Goal: Task Accomplishment & Management: Use online tool/utility

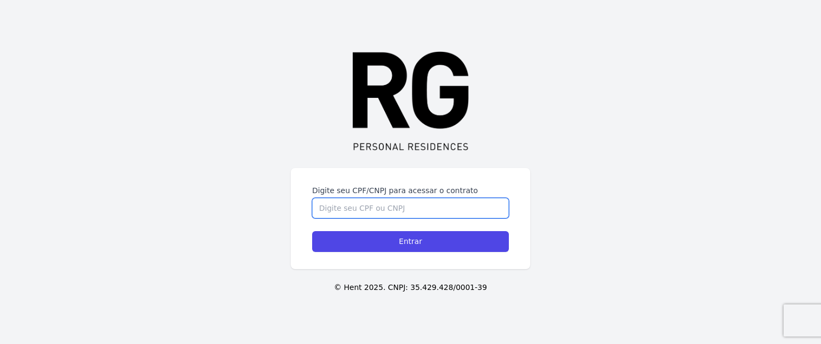
click at [334, 208] on input "Digite seu CPF/CNPJ para acessar o contrato" at bounding box center [410, 208] width 197 height 20
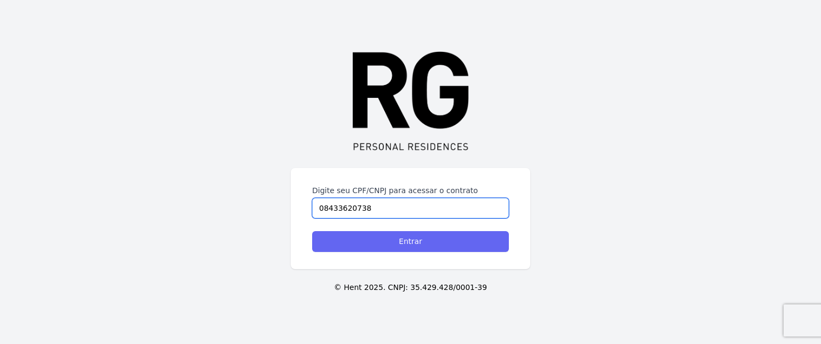
type input "08433620738"
click at [369, 238] on input "Entrar" at bounding box center [410, 241] width 197 height 21
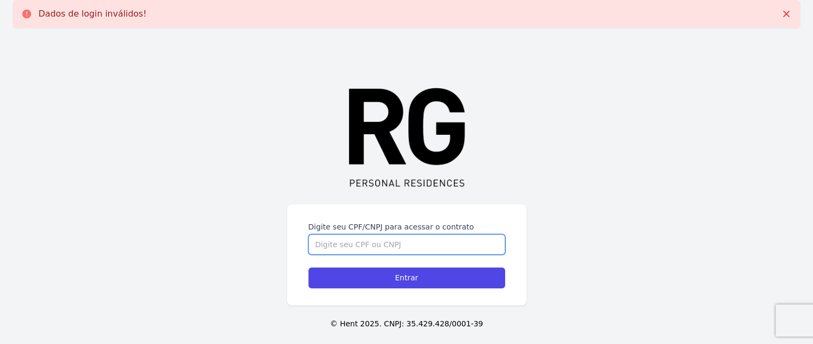
click at [355, 248] on input "Digite seu CPF/CNPJ para acessar o contrato" at bounding box center [407, 244] width 197 height 20
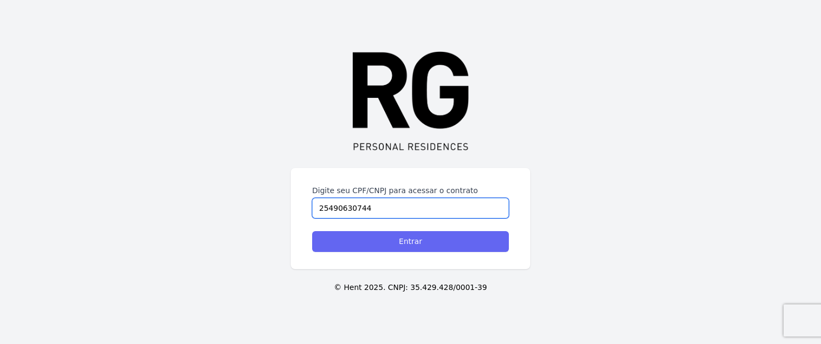
type input "25490630744"
click at [410, 239] on input "Entrar" at bounding box center [410, 241] width 197 height 21
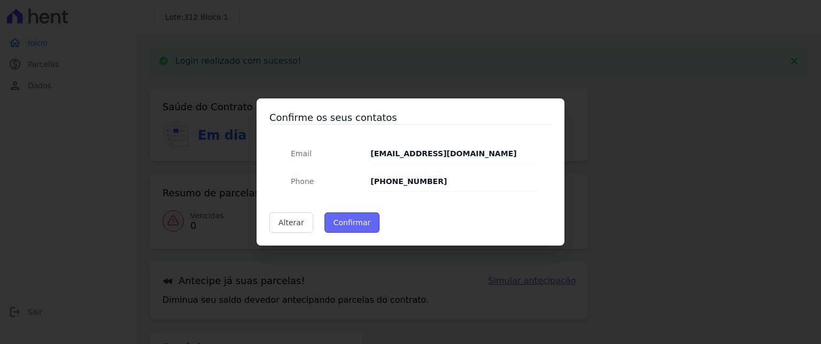
click at [336, 221] on button "Confirmar" at bounding box center [353, 222] width 56 height 20
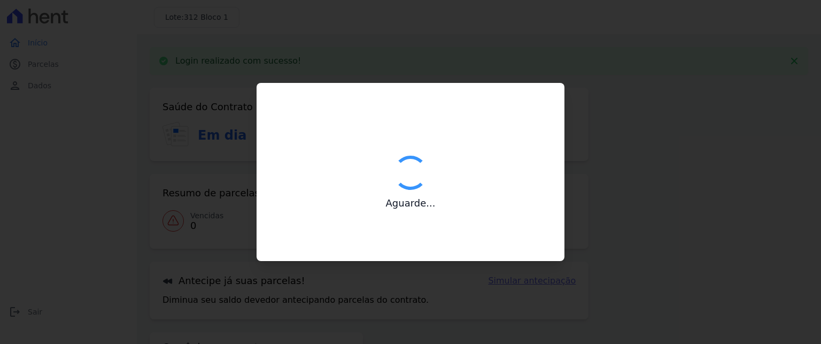
type input "Contatos confirmados com sucesso."
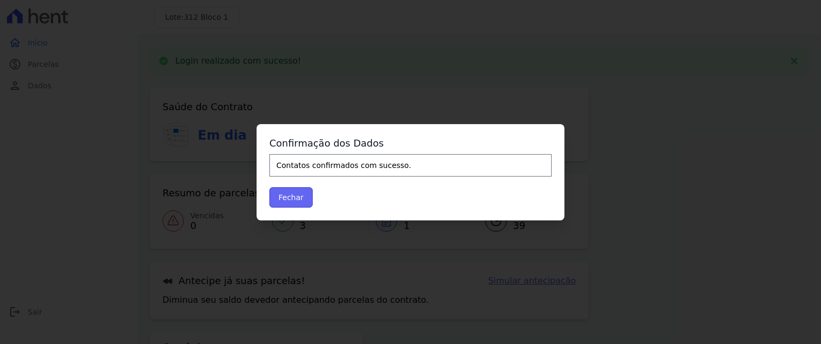
click at [286, 197] on button "Fechar" at bounding box center [290, 197] width 43 height 20
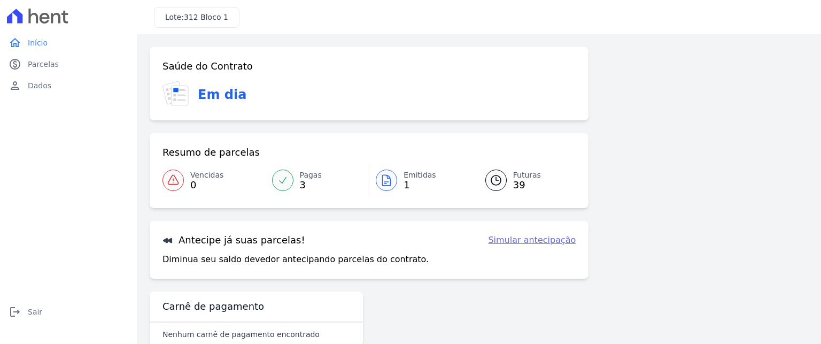
scroll to position [23, 0]
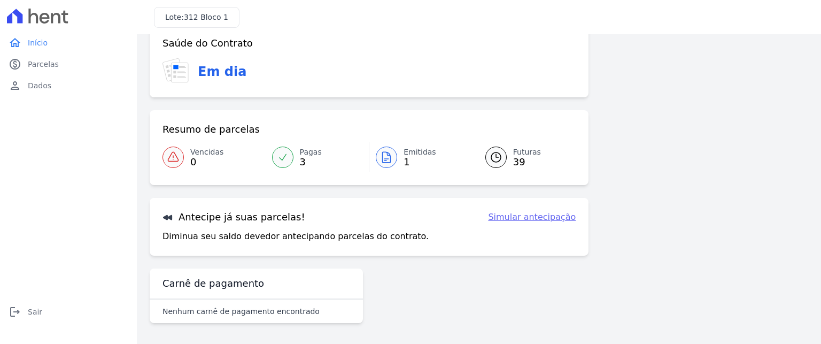
click at [408, 152] on span "Emitidas" at bounding box center [420, 152] width 33 height 11
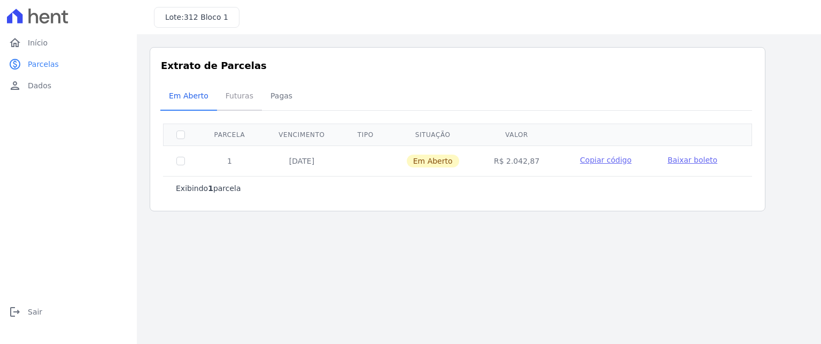
click at [233, 92] on span "Futuras" at bounding box center [239, 95] width 41 height 21
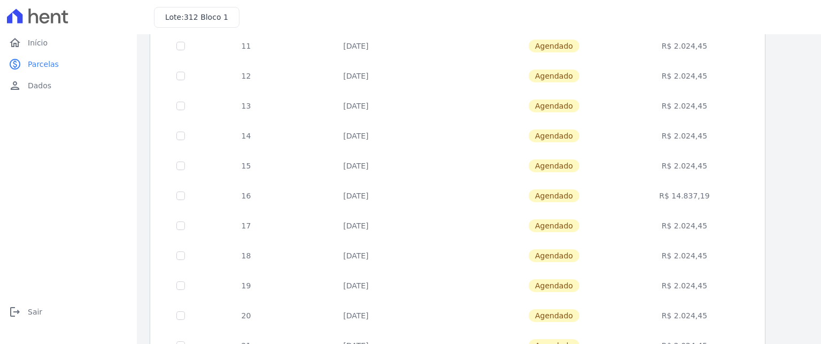
scroll to position [461, 0]
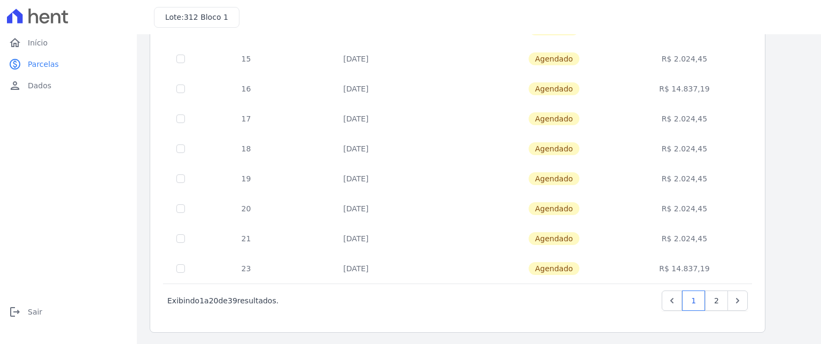
click at [175, 265] on td at bounding box center [181, 268] width 35 height 30
checkbox input "true"
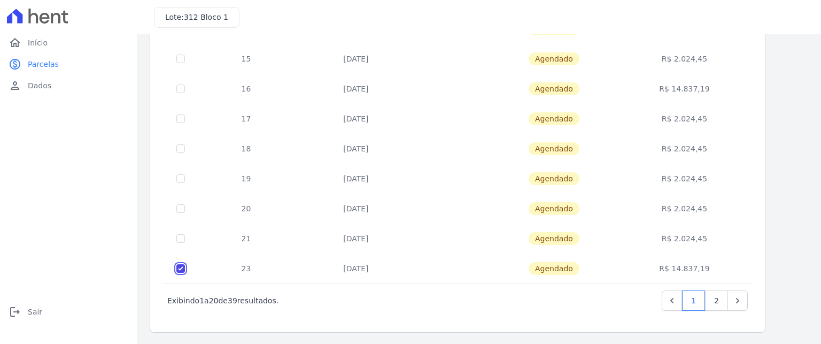
checkbox input "false"
click at [677, 299] on icon "Previous" at bounding box center [672, 300] width 11 height 11
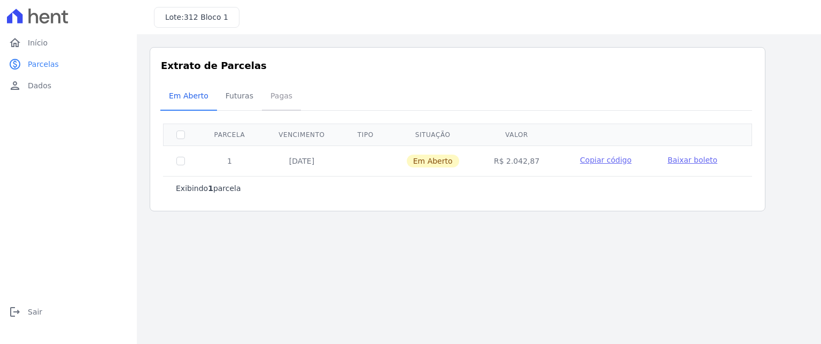
click at [266, 97] on span "Pagas" at bounding box center [281, 95] width 35 height 21
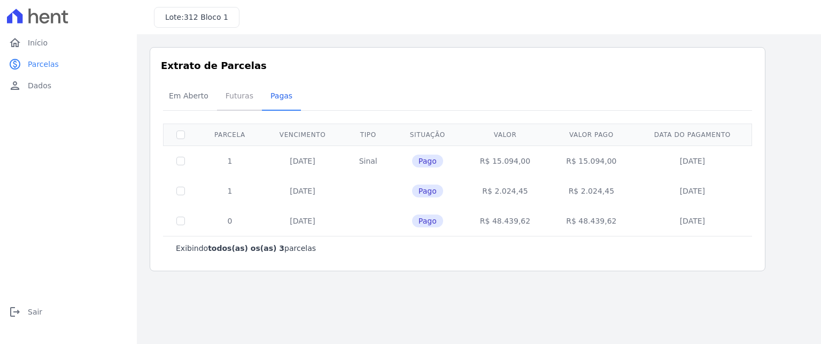
click at [238, 93] on span "Futuras" at bounding box center [239, 95] width 41 height 21
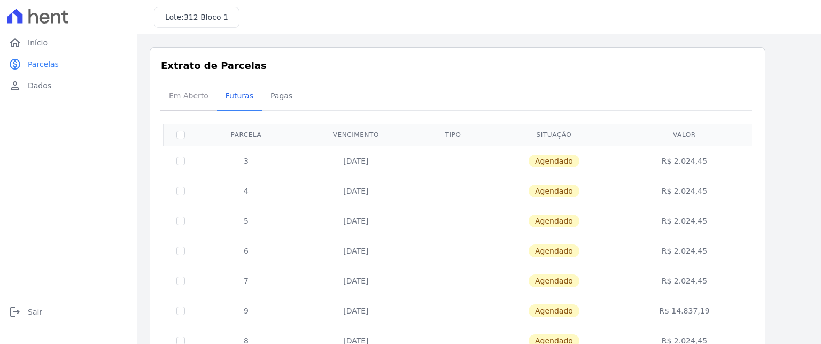
click at [188, 98] on span "Em Aberto" at bounding box center [189, 95] width 52 height 21
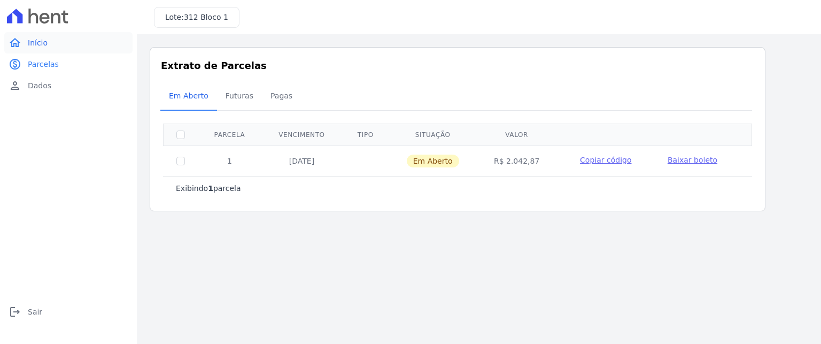
click at [34, 44] on span "Início" at bounding box center [38, 42] width 20 height 11
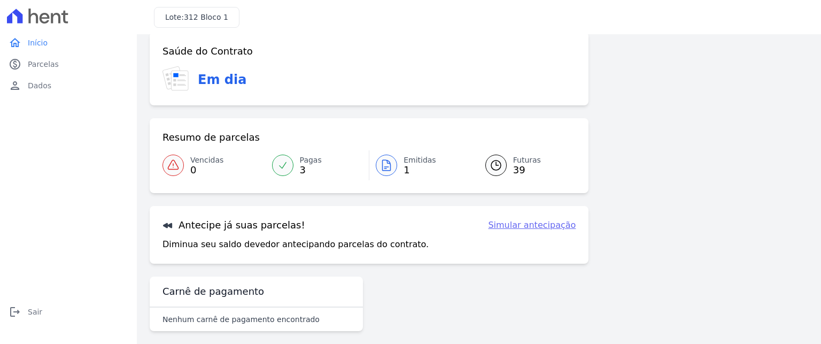
scroll to position [23, 0]
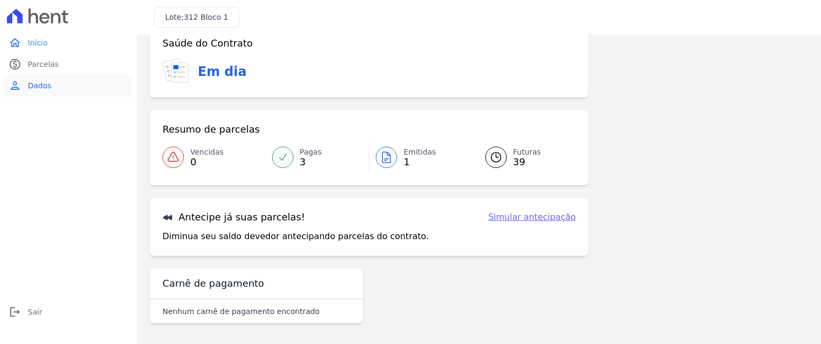
click at [41, 84] on span "Dados" at bounding box center [40, 85] width 24 height 11
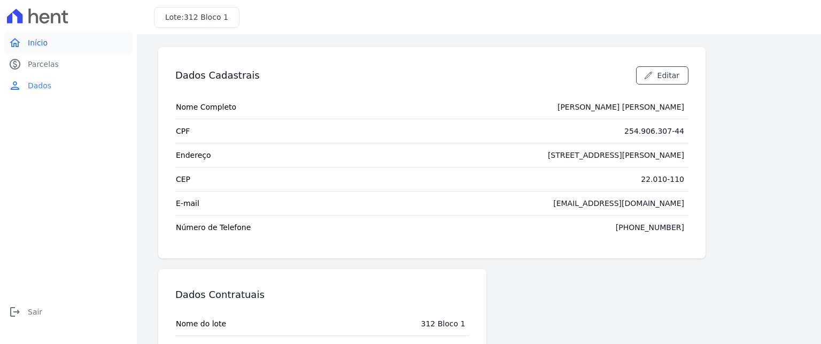
click at [49, 42] on link "home Início" at bounding box center [68, 42] width 128 height 21
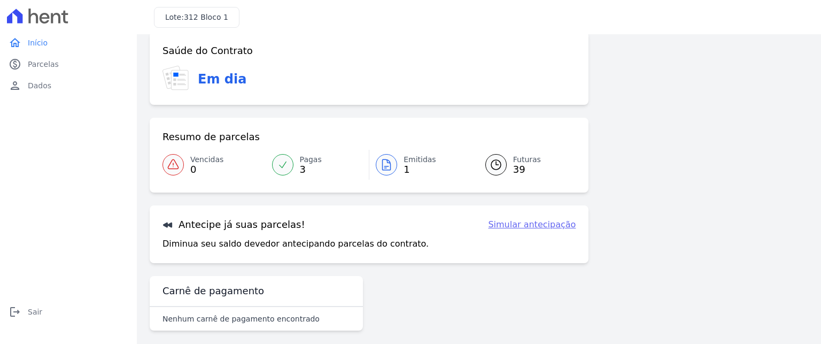
scroll to position [23, 0]
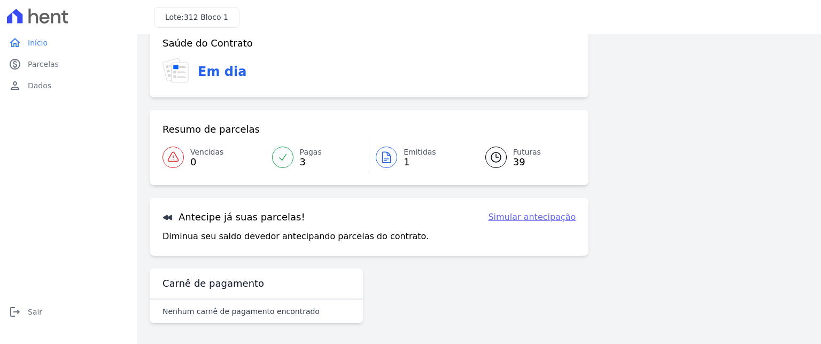
click at [537, 219] on link "Simular antecipação" at bounding box center [532, 217] width 88 height 13
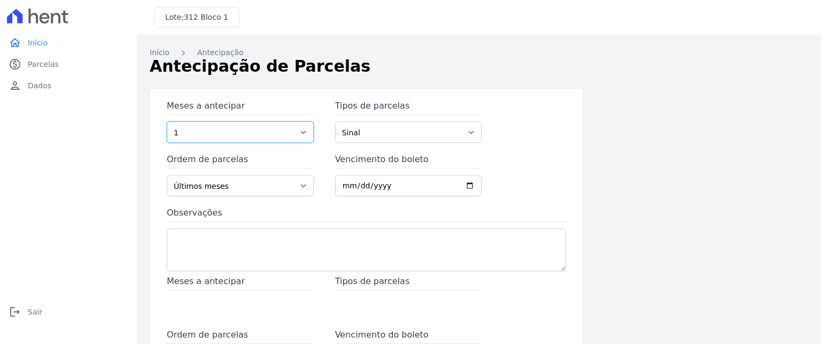
click at [302, 127] on select "1 2 3 4 5 6 7 8 9 10 11 12 13 14 15 16 17 18 19 20 21 22 23 24 25 26 27 28 29 3…" at bounding box center [240, 131] width 147 height 21
select select "3"
click at [167, 121] on select "1 2 3 4 5 6 7 8 9 10 11 12 13 14 15 16 17 18 19 20 21 22 23 24 25 26 27 28 29 3…" at bounding box center [240, 131] width 147 height 21
click at [389, 135] on select "Sinal Parcela Normal Outros" at bounding box center [408, 131] width 147 height 21
select select "standard"
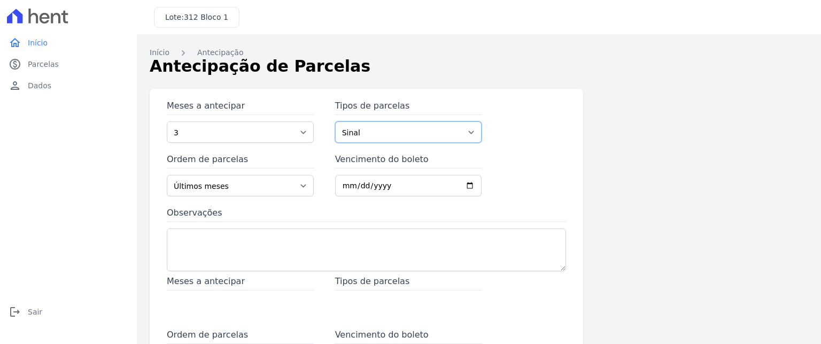
click at [335, 121] on select "Sinal Parcela Normal Outros" at bounding box center [408, 131] width 147 height 21
click at [220, 188] on select "Últimos meses Primeiros meses" at bounding box center [240, 185] width 147 height 21
click at [226, 185] on select "Últimos meses Primeiros meses" at bounding box center [240, 185] width 147 height 21
click at [405, 189] on input "Vencimento do boleto" at bounding box center [408, 185] width 147 height 21
click at [467, 188] on input "Vencimento do boleto" at bounding box center [408, 185] width 147 height 21
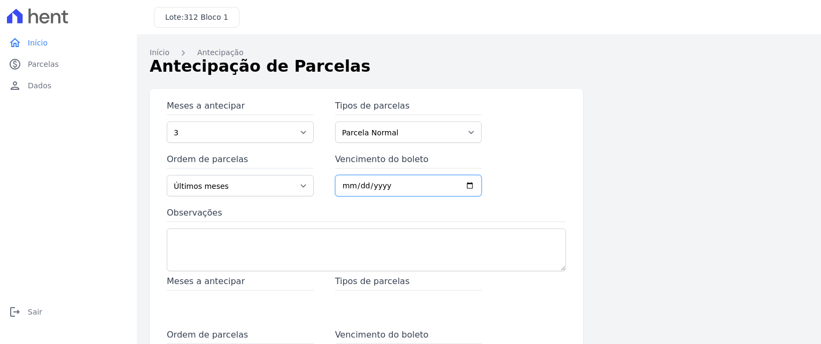
type input "2025-09-20"
click at [35, 44] on span "Início" at bounding box center [38, 42] width 20 height 11
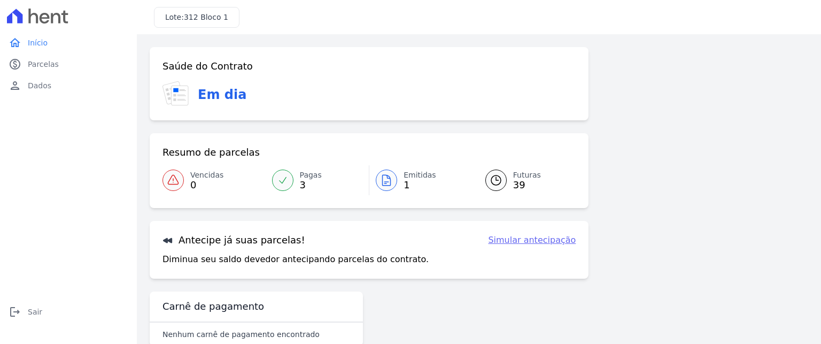
scroll to position [23, 0]
